Goal: Transaction & Acquisition: Book appointment/travel/reservation

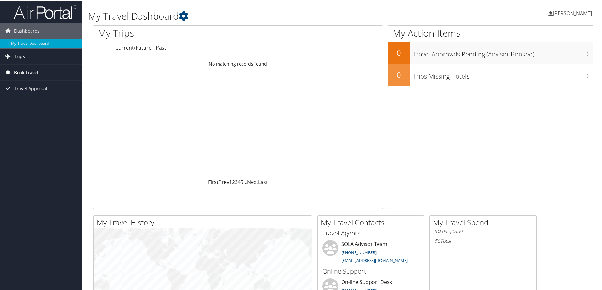
click at [37, 73] on span "Book Travel" at bounding box center [26, 72] width 24 height 16
click at [35, 90] on link "Book/Manage Online Trips" at bounding box center [41, 93] width 82 height 9
